Goal: Information Seeking & Learning: Learn about a topic

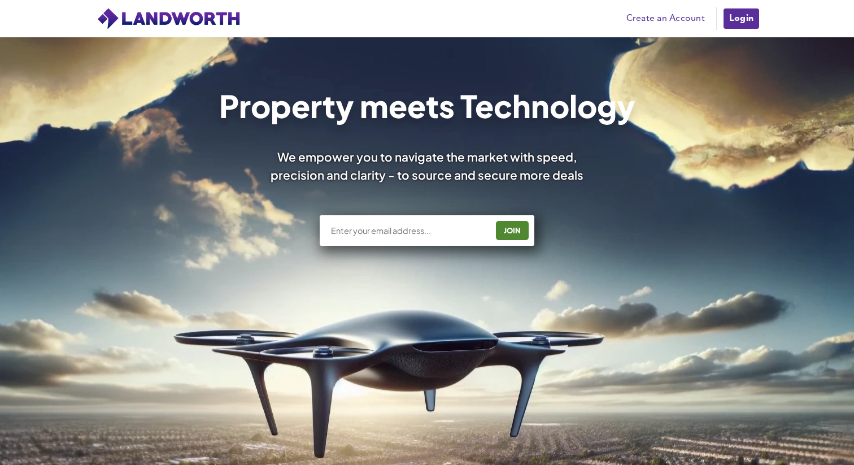
click at [686, 76] on div "Property meets Technology We empower you to navigate the market with speed, pre…" at bounding box center [427, 329] width 854 height 585
click at [743, 23] on link "Login" at bounding box center [742, 18] width 38 height 23
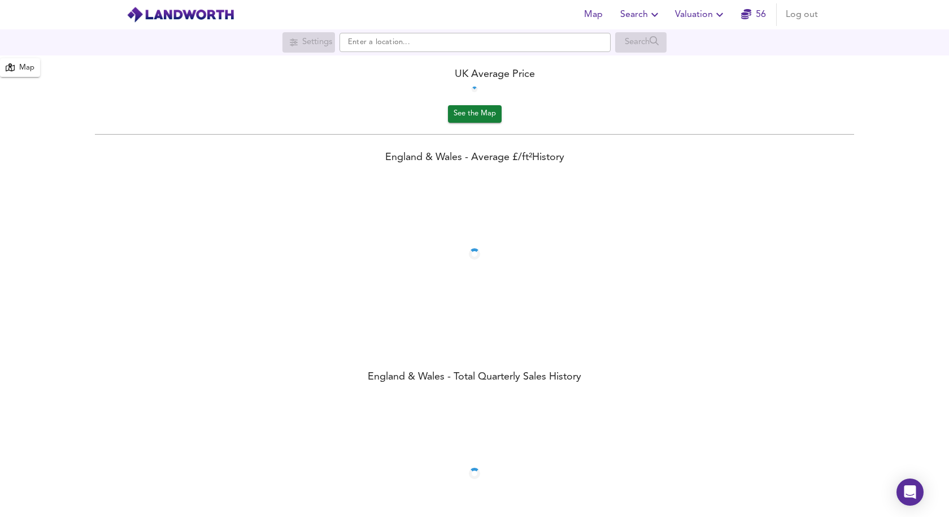
click at [748, 73] on div "UK Average Price" at bounding box center [474, 74] width 949 height 15
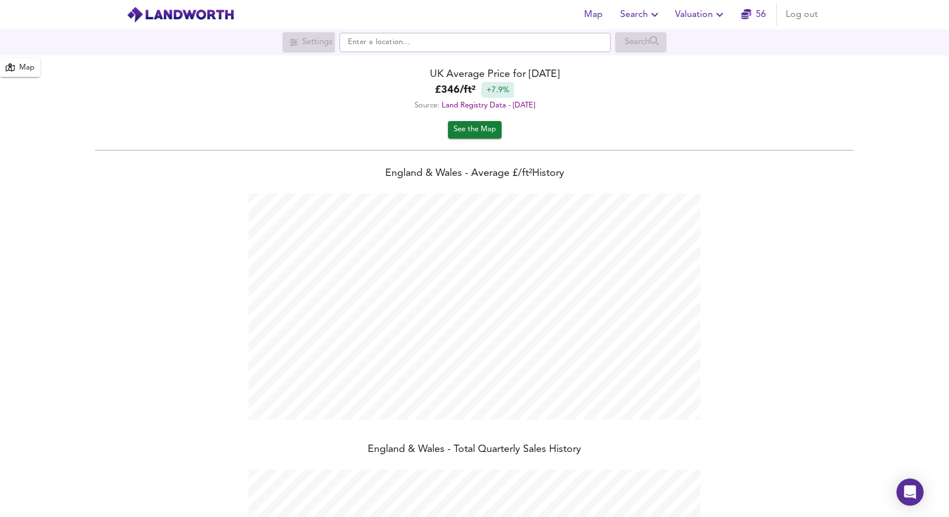
scroll to position [517, 949]
click at [646, 15] on span "Search" at bounding box center [641, 15] width 41 height 16
click at [643, 42] on li "New Search" at bounding box center [641, 41] width 112 height 20
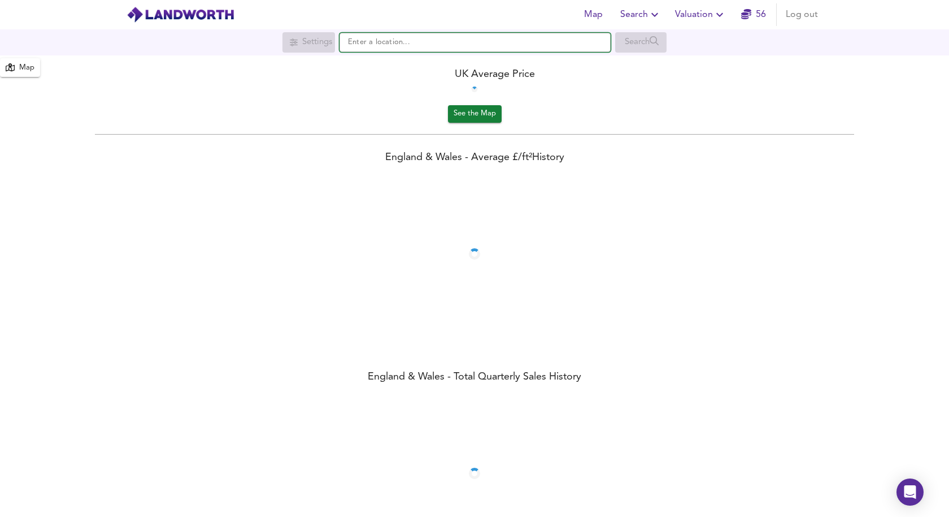
click at [524, 43] on input "text" at bounding box center [475, 42] width 271 height 19
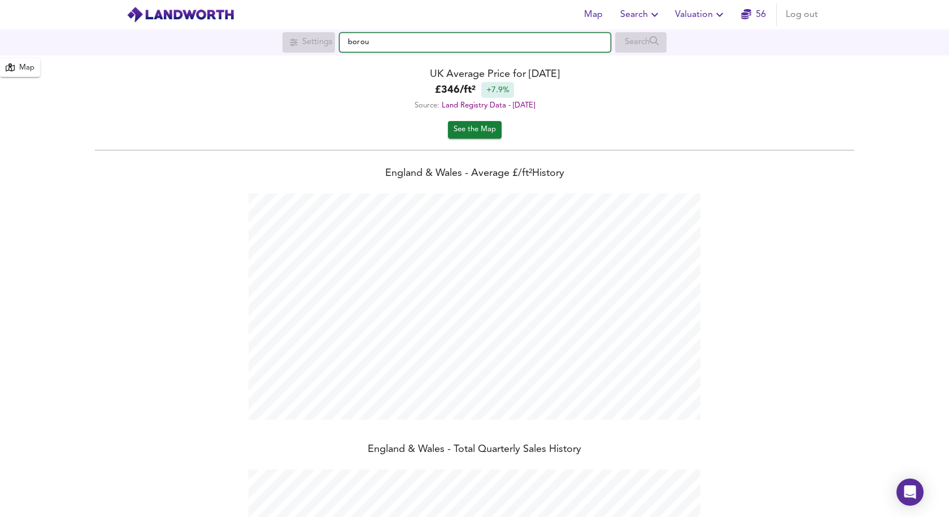
scroll to position [517, 949]
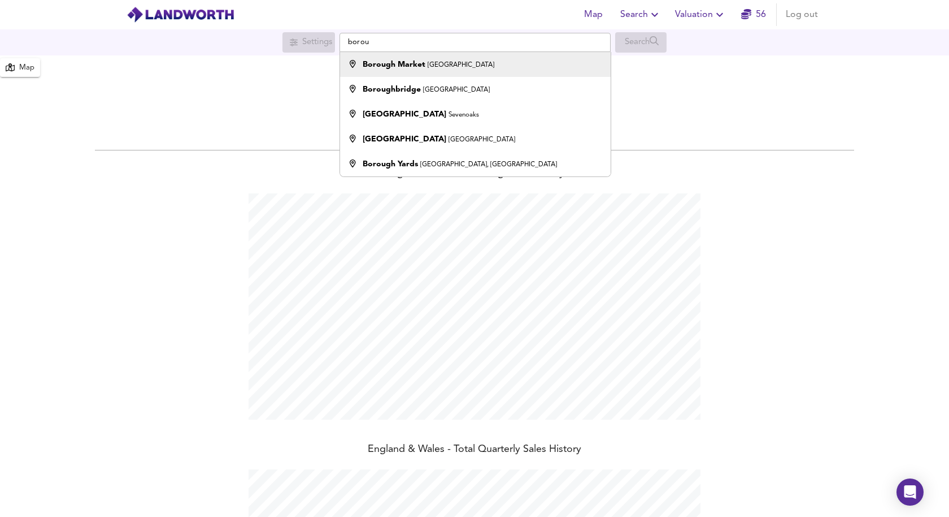
click at [441, 70] on li "Borough Market London" at bounding box center [475, 64] width 270 height 25
type input "Borough Market, London"
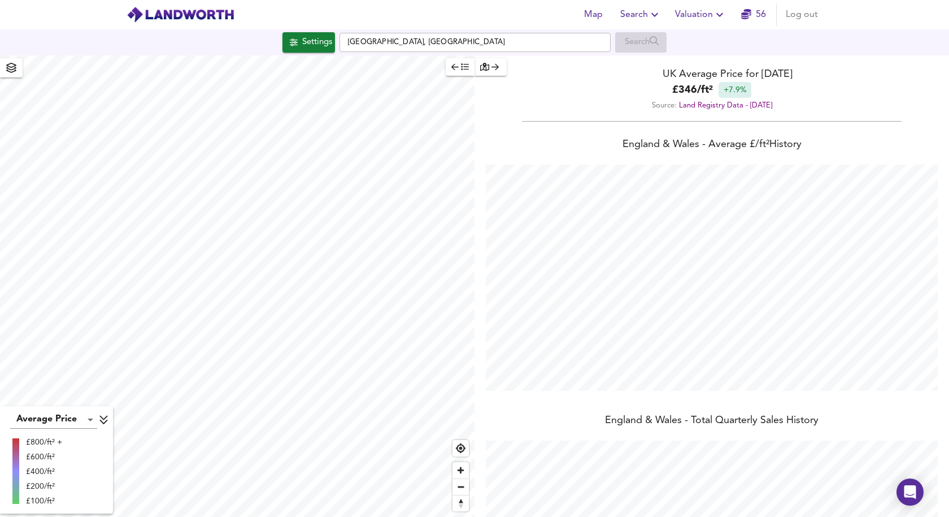
checkbox input "false"
checkbox input "true"
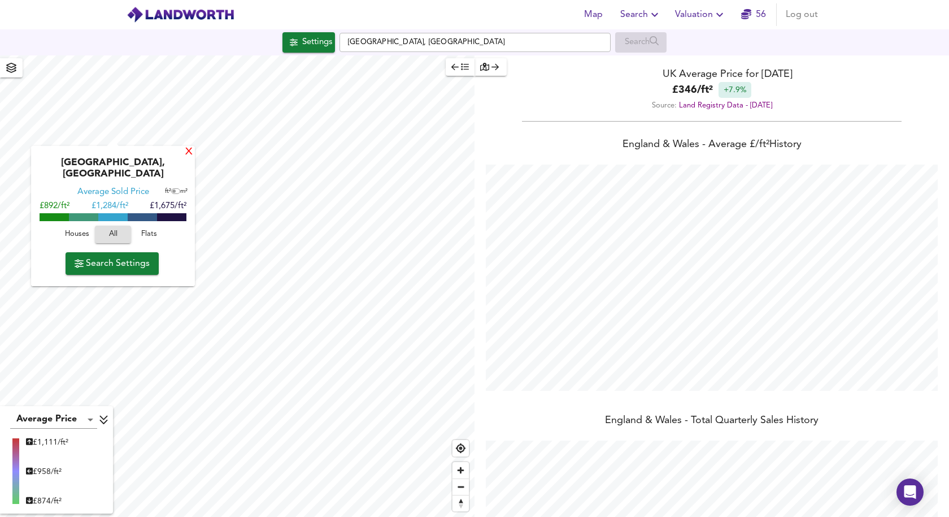
click at [188, 151] on div "X" at bounding box center [189, 152] width 10 height 11
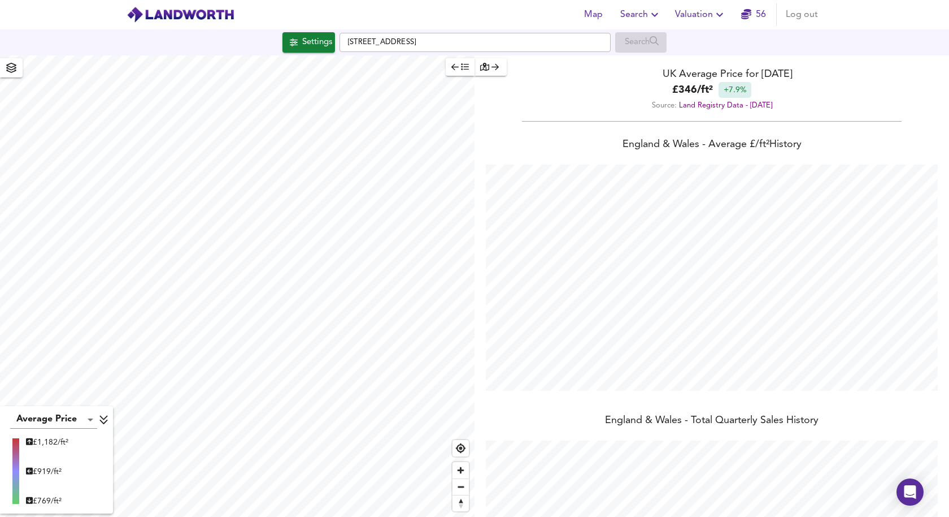
type input "748"
click at [302, 42] on div "Settings" at bounding box center [317, 42] width 30 height 15
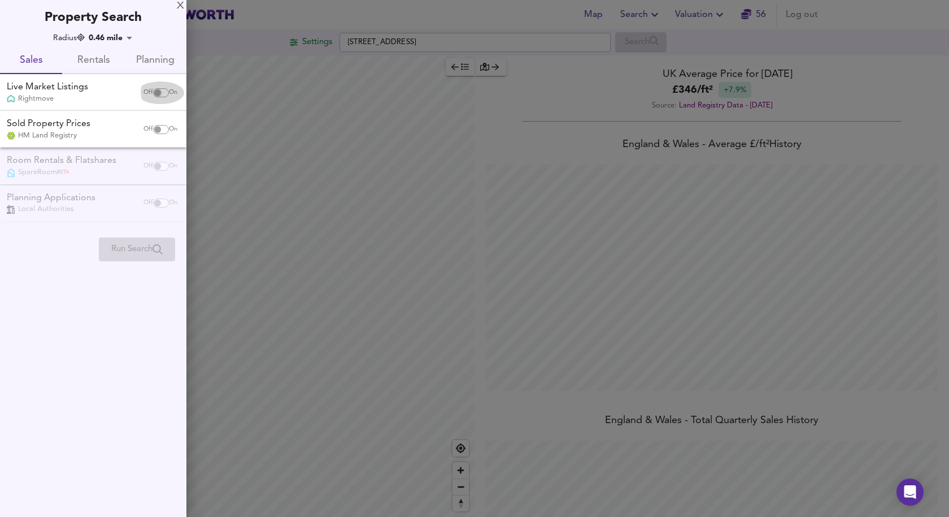
click at [151, 90] on input "checkbox" at bounding box center [157, 92] width 27 height 9
checkbox input "true"
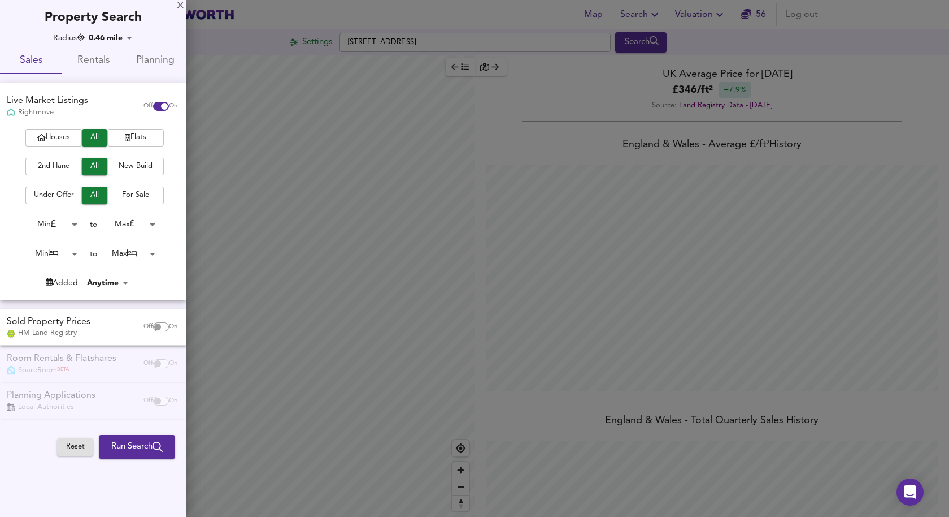
click at [128, 140] on span "Flats" at bounding box center [135, 137] width 45 height 13
click at [56, 163] on span "2nd Hand" at bounding box center [53, 166] width 45 height 13
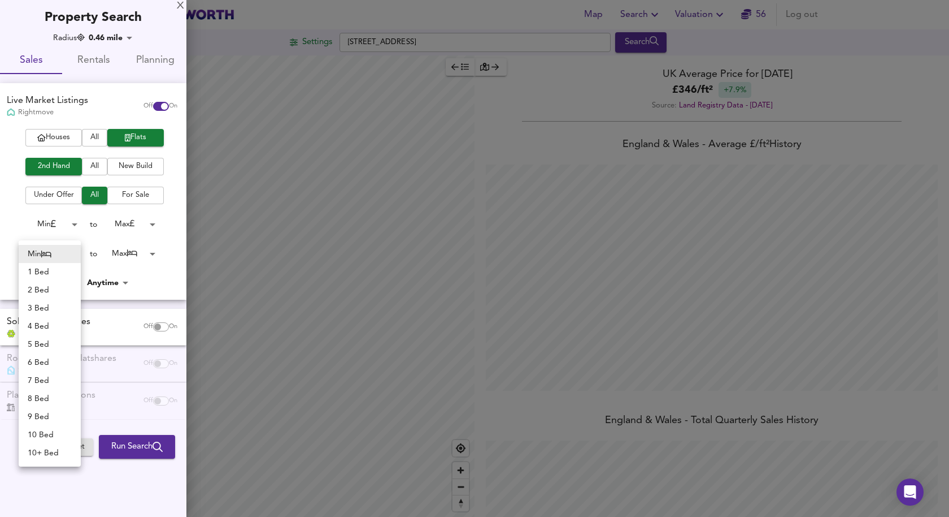
click at [63, 252] on body "Map Search Valuation 56 Log out Settings Long Lane, SE1 4PG Search Average Pric…" at bounding box center [474, 258] width 949 height 517
click at [60, 265] on li "1 Bed" at bounding box center [50, 272] width 62 height 18
type input "1"
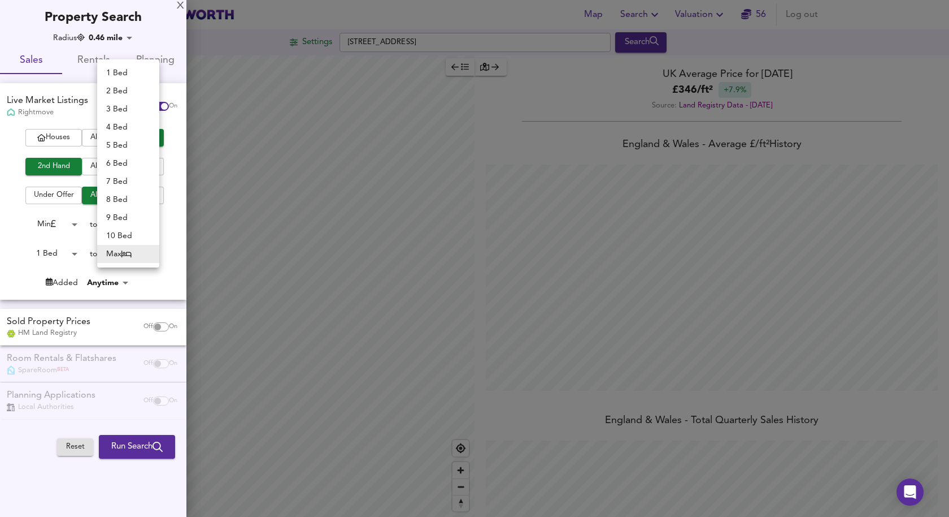
click at [142, 254] on body "Map Search Valuation 56 Log out Settings Long Lane, SE1 4PG Search Average Pric…" at bounding box center [474, 258] width 949 height 517
click at [119, 70] on li "1 Bed" at bounding box center [128, 73] width 62 height 18
type input "1"
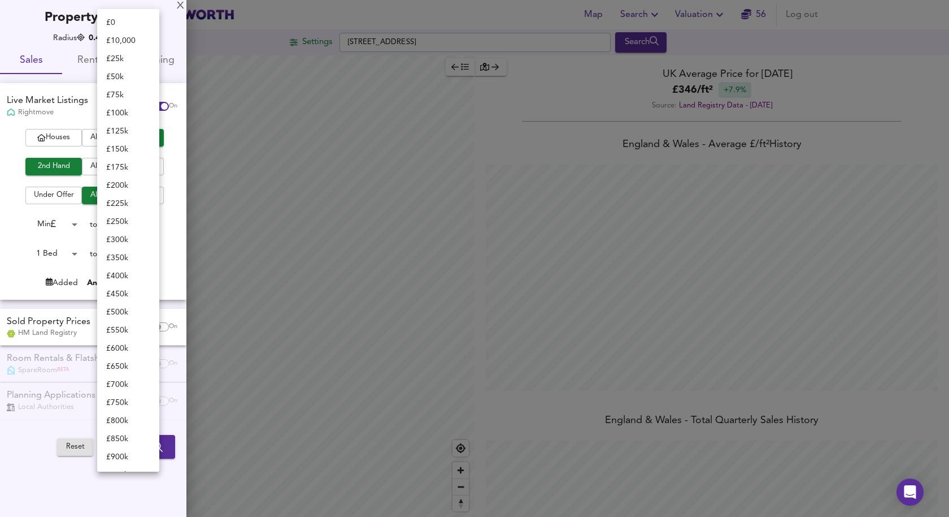
click at [131, 218] on body "Map Search Valuation 56 Log out Settings Long Lane, SE1 4PG Search Average Pric…" at bounding box center [474, 258] width 949 height 517
click at [125, 288] on li "£ 450k" at bounding box center [128, 294] width 62 height 18
type input "450000"
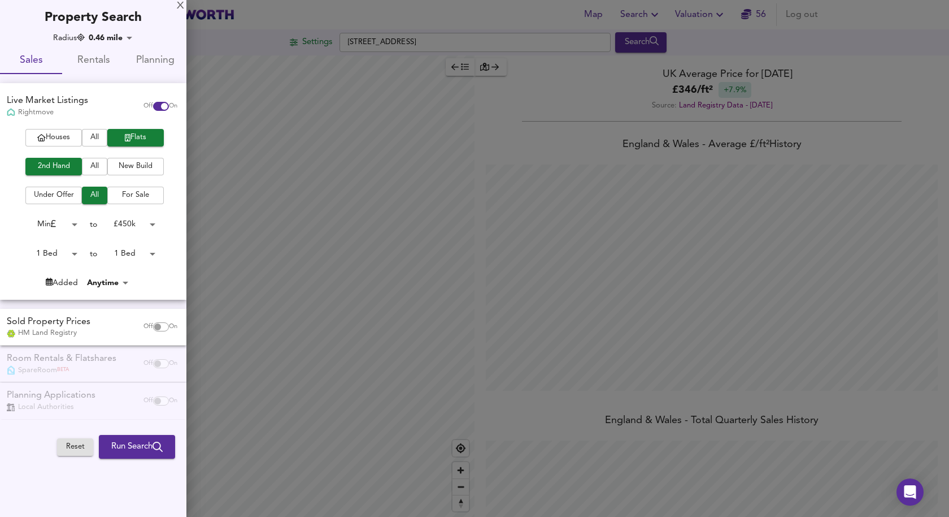
click at [66, 226] on body "Map Search Valuation 56 Log out Settings Long Lane, SE1 4PG Search Average Pric…" at bounding box center [474, 258] width 949 height 517
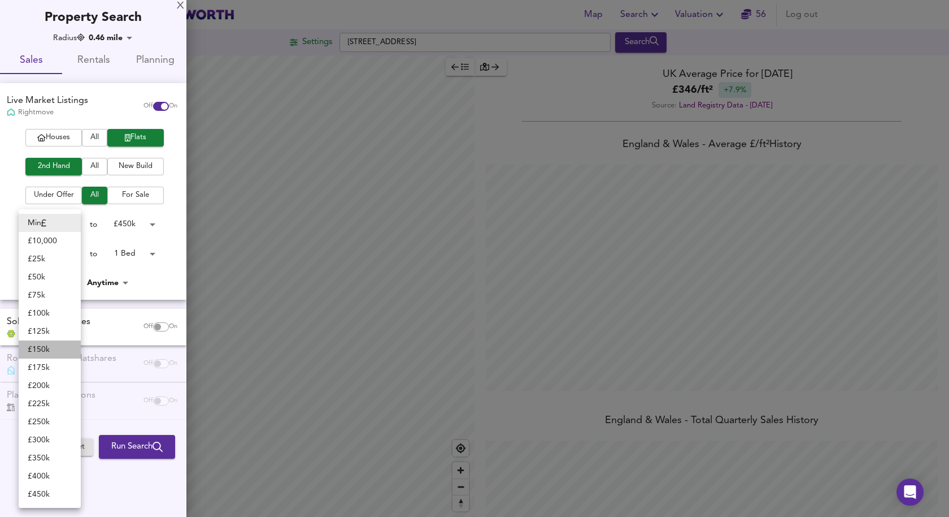
click at [51, 345] on li "£ 150k" at bounding box center [50, 349] width 62 height 18
type input "150000"
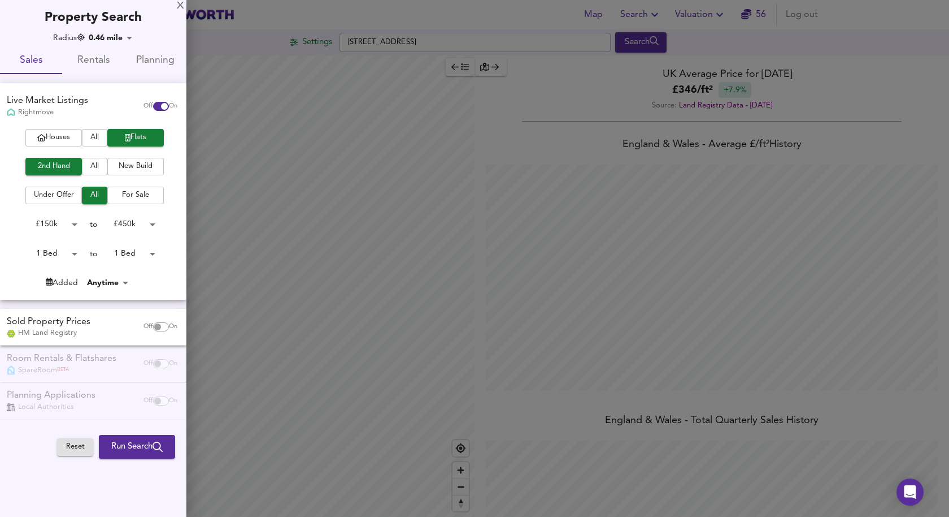
click at [132, 438] on button "Run Search" at bounding box center [137, 447] width 76 height 24
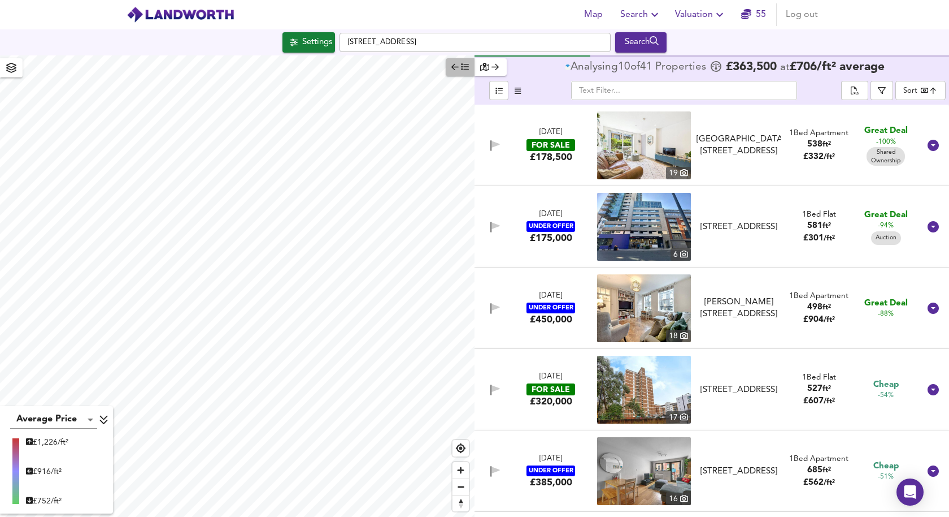
click at [463, 67] on icon "button" at bounding box center [465, 67] width 8 height 8
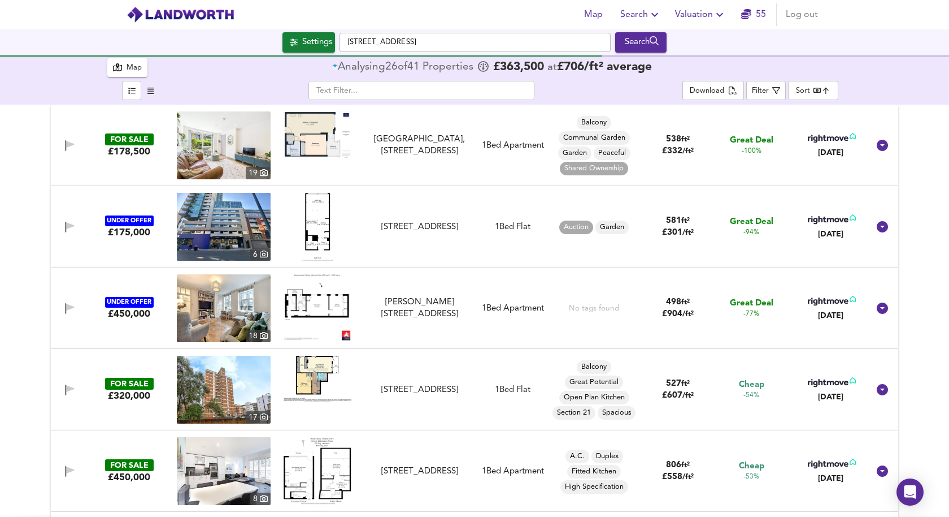
click at [226, 148] on img at bounding box center [224, 145] width 94 height 68
click at [315, 142] on img at bounding box center [318, 135] width 68 height 48
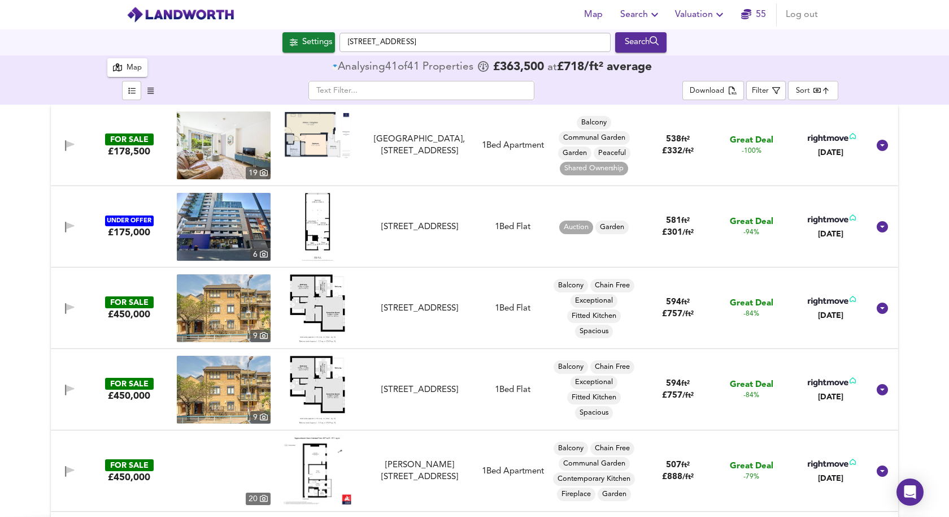
click at [861, 73] on div "Map Analysing 41 of 41 Propert ies £ 363,500 at £ 718 / ft² average ​ Download …" at bounding box center [474, 79] width 949 height 49
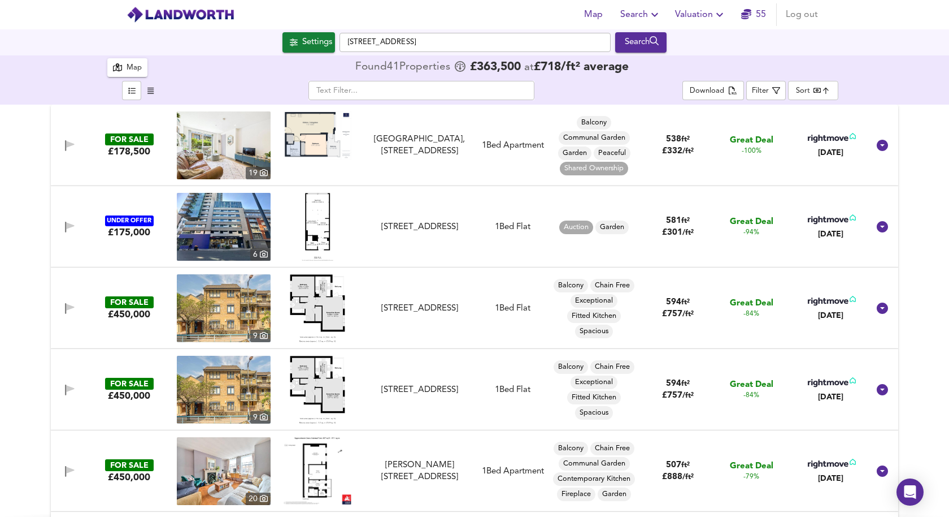
click at [814, 94] on body "Map Search Valuation 55 Log out Settings Long Lane, SE1 4PG Search 41 Results A…" at bounding box center [474, 258] width 949 height 517
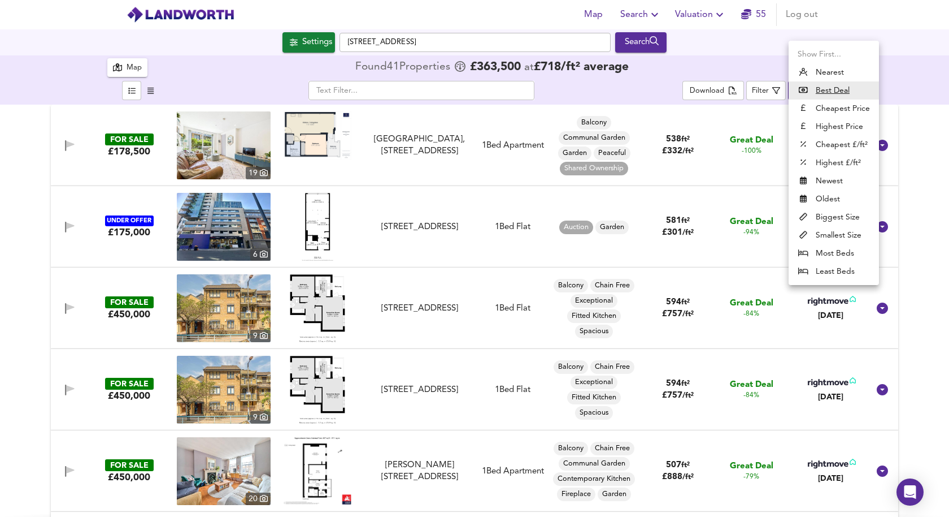
click at [836, 217] on li "Biggest Size" at bounding box center [834, 217] width 90 height 18
type input "biggest"
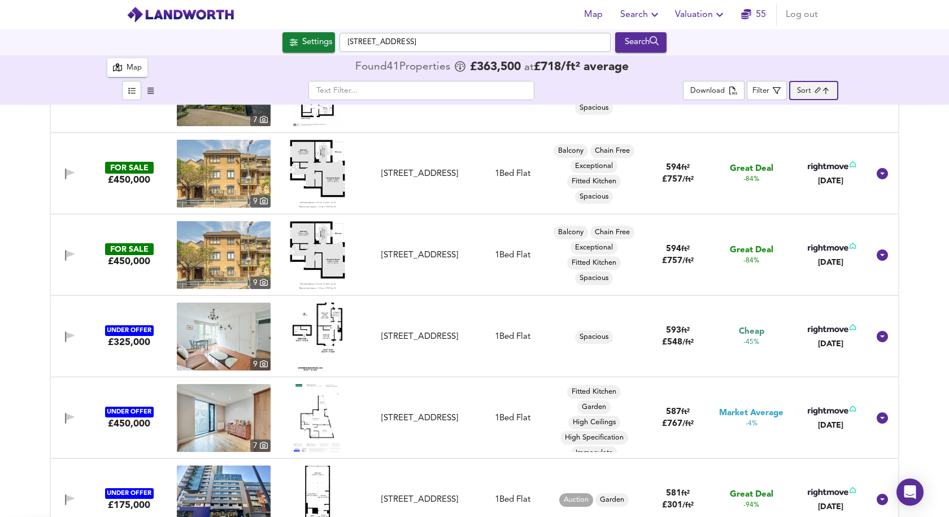
scroll to position [297, 0]
click at [328, 327] on img at bounding box center [318, 337] width 50 height 68
click at [222, 336] on img at bounding box center [224, 337] width 94 height 68
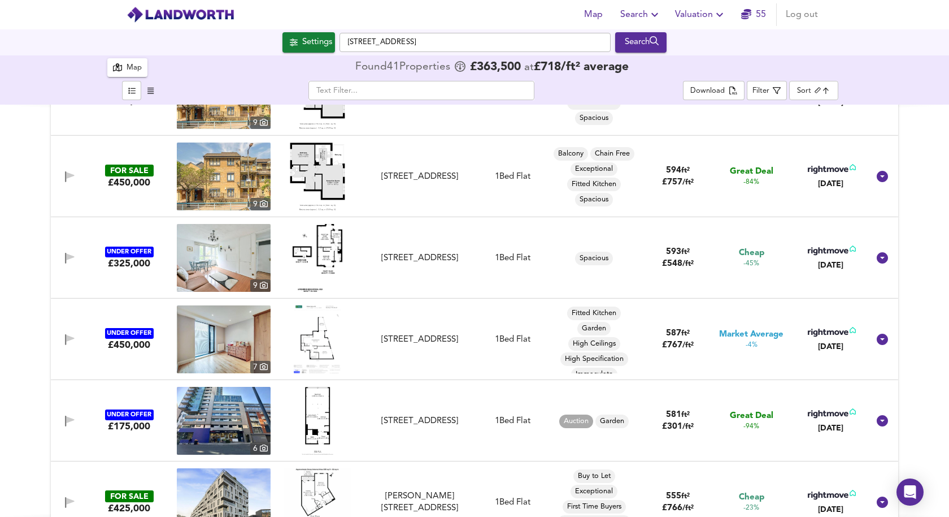
scroll to position [0, 0]
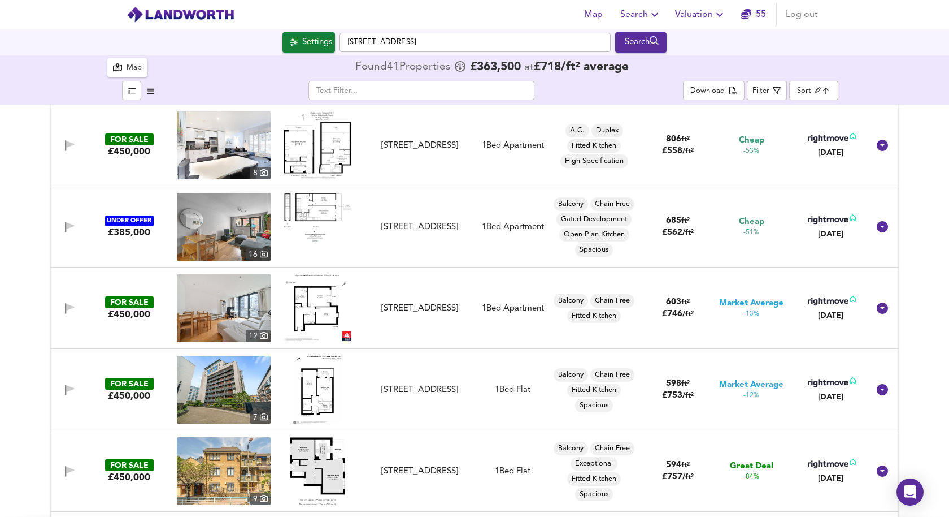
click at [311, 168] on img at bounding box center [318, 144] width 68 height 67
